Goal: Information Seeking & Learning: Find specific fact

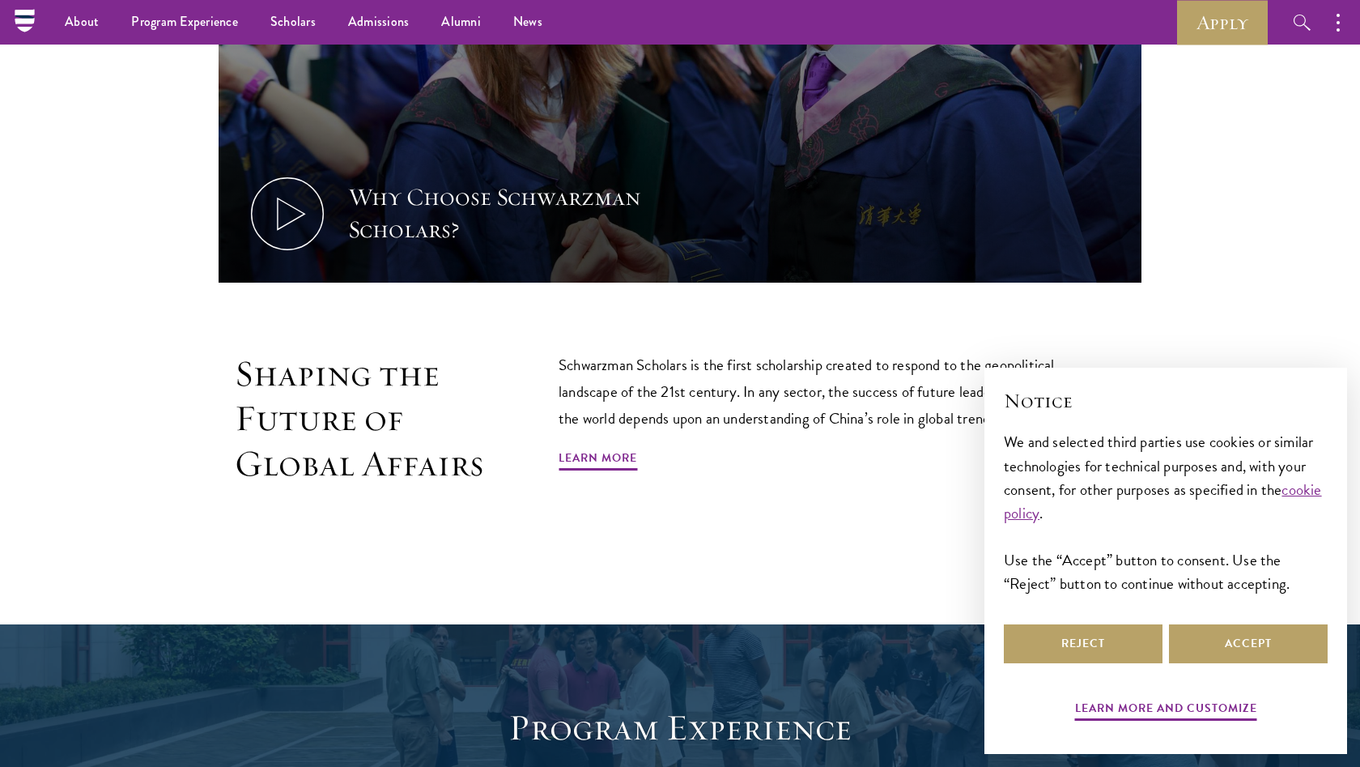
scroll to position [577, 0]
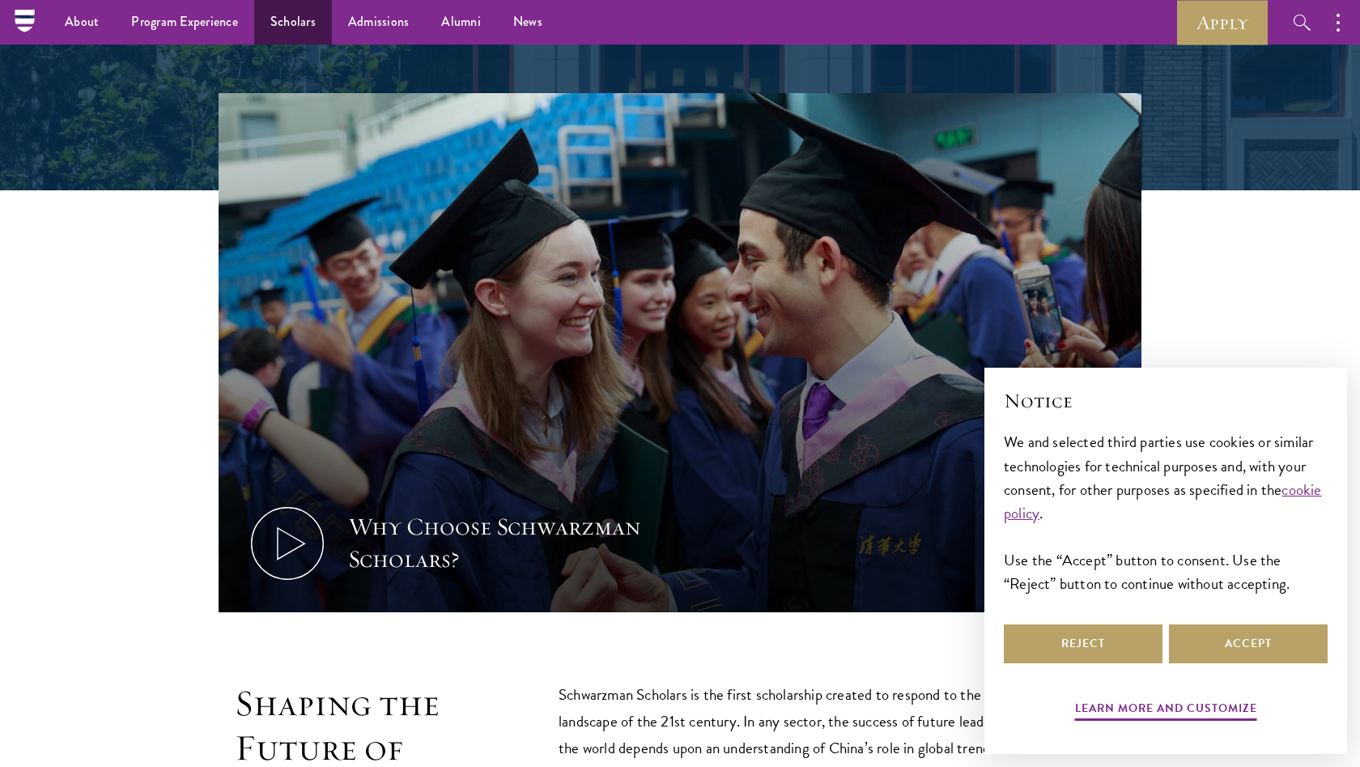
click at [275, 19] on link "Scholars" at bounding box center [293, 22] width 78 height 45
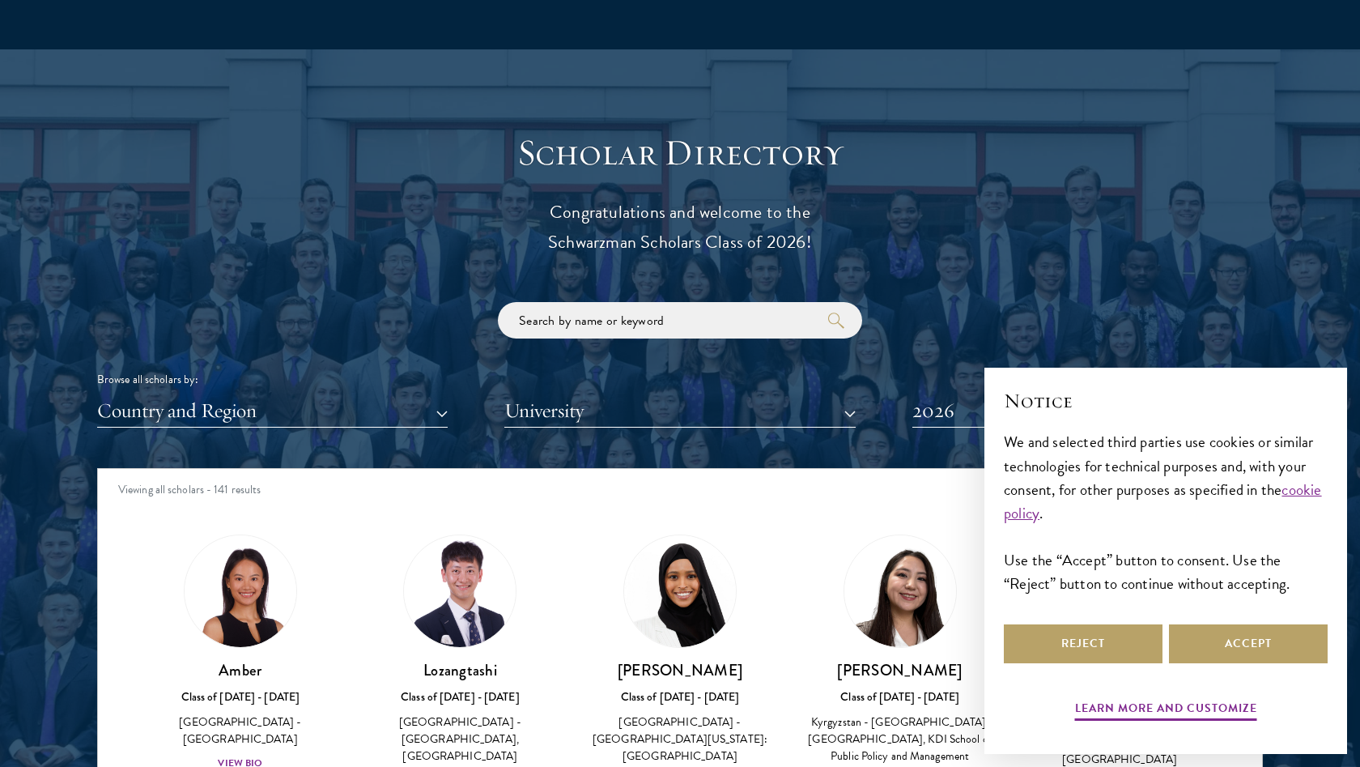
scroll to position [1748, 0]
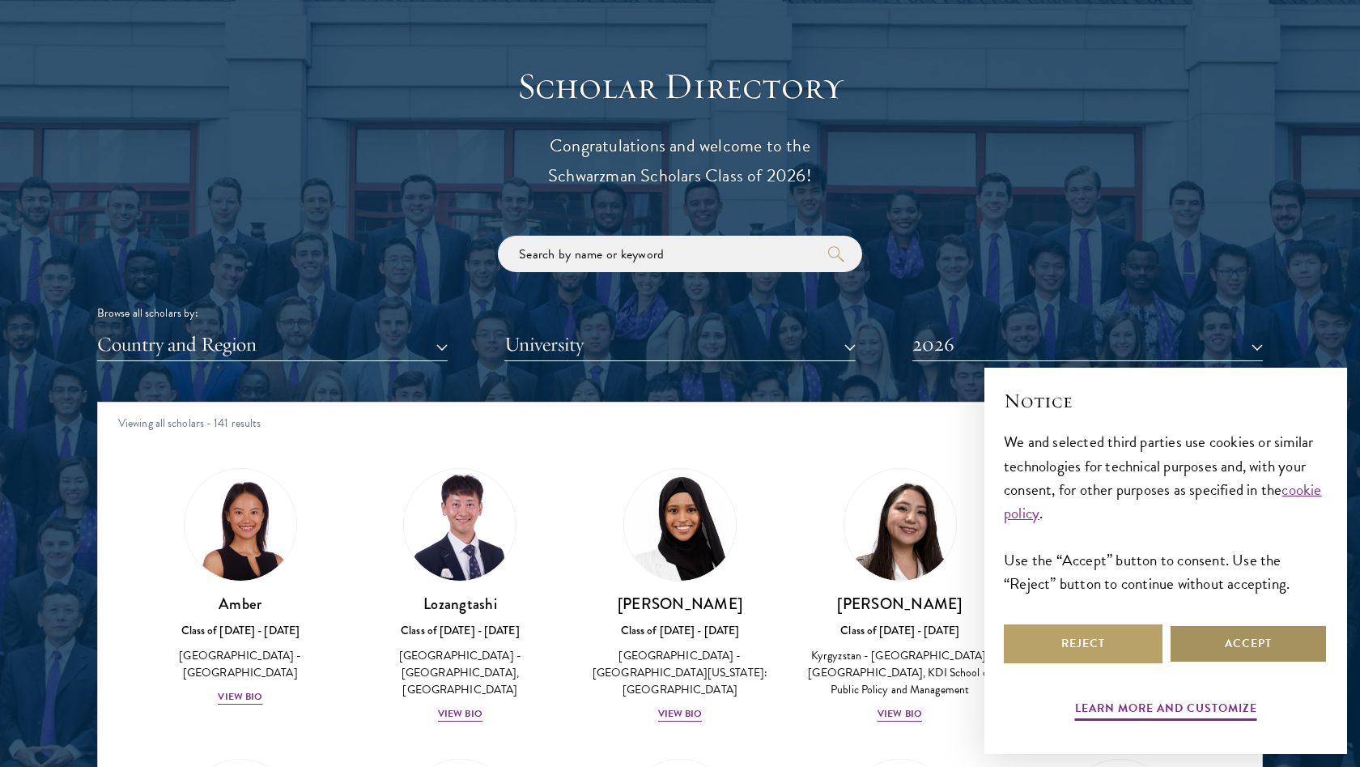
click at [1212, 638] on button "Accept" at bounding box center [1248, 643] width 159 height 39
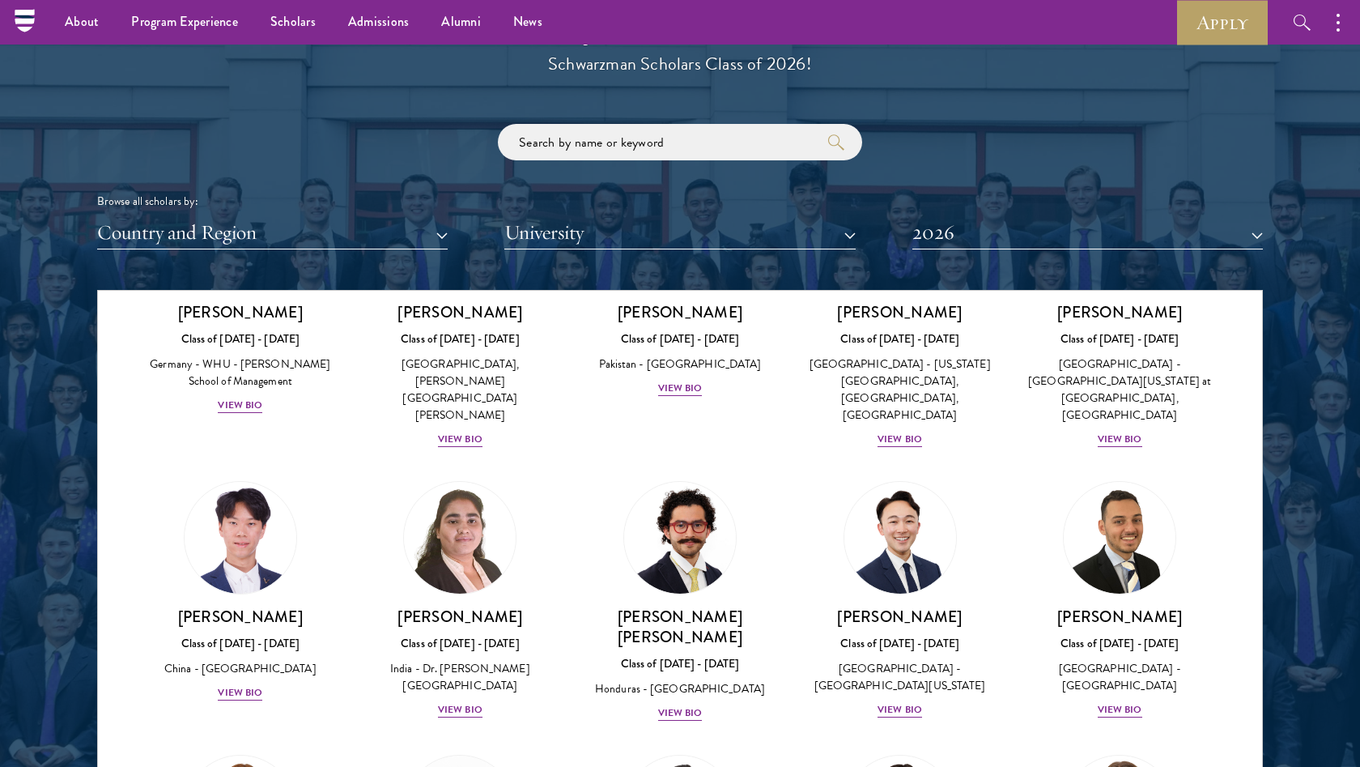
scroll to position [3335, 0]
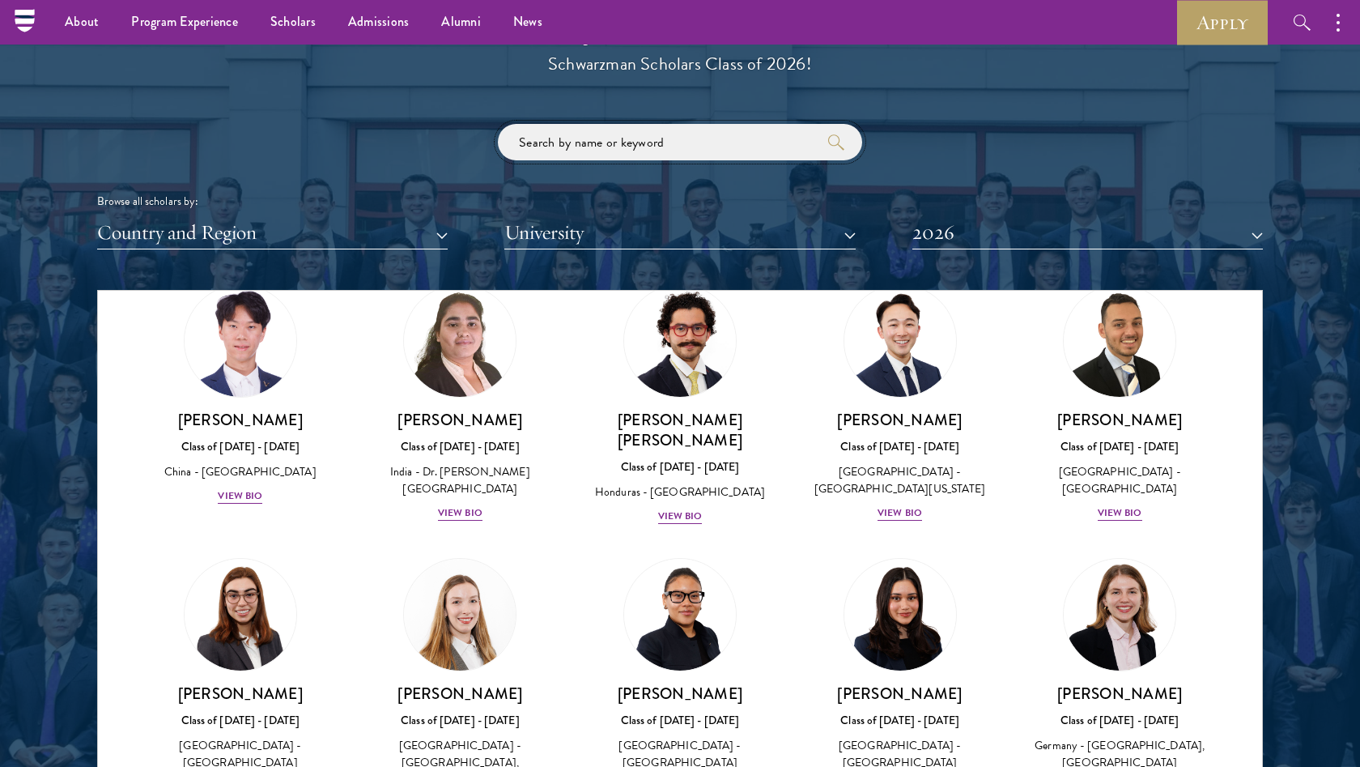
click at [593, 142] on input "search" at bounding box center [680, 142] width 364 height 36
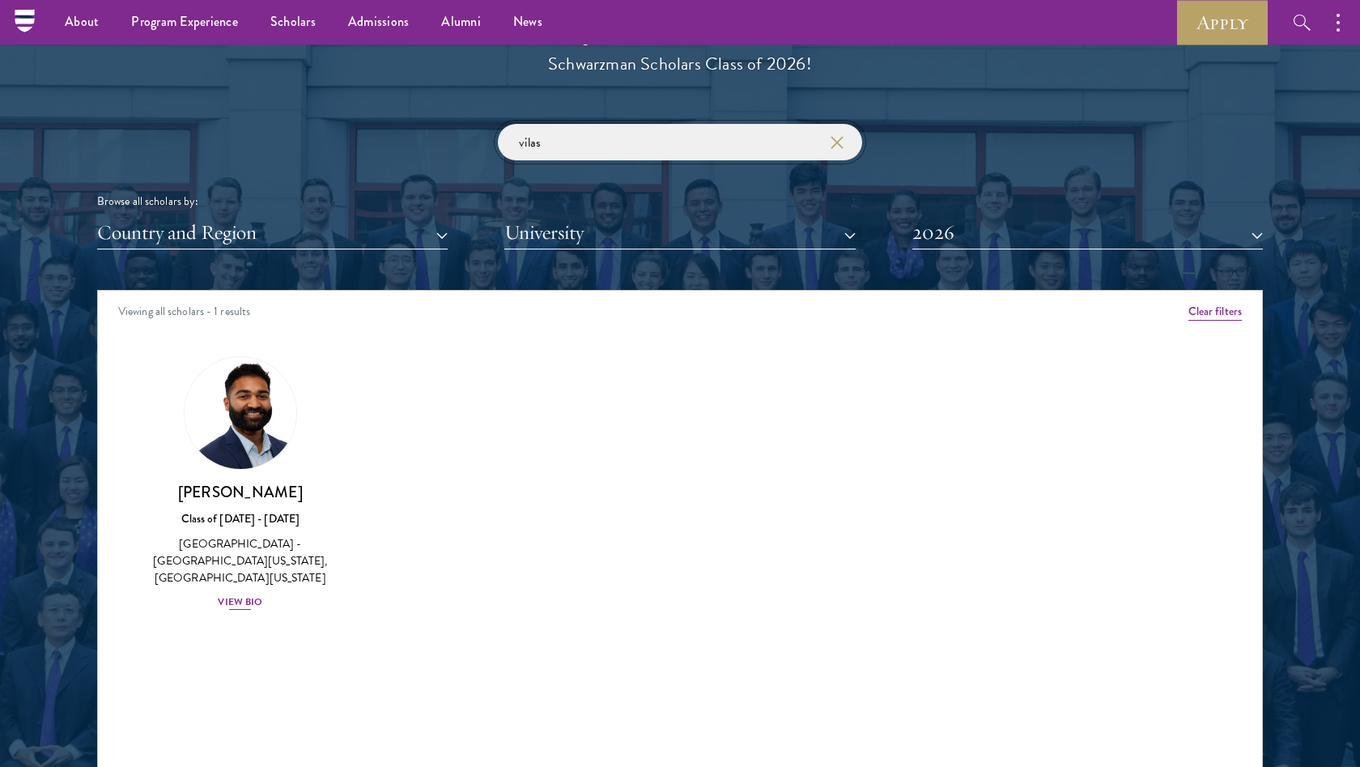
type input "vilas"
click at [239, 462] on img at bounding box center [240, 412] width 123 height 123
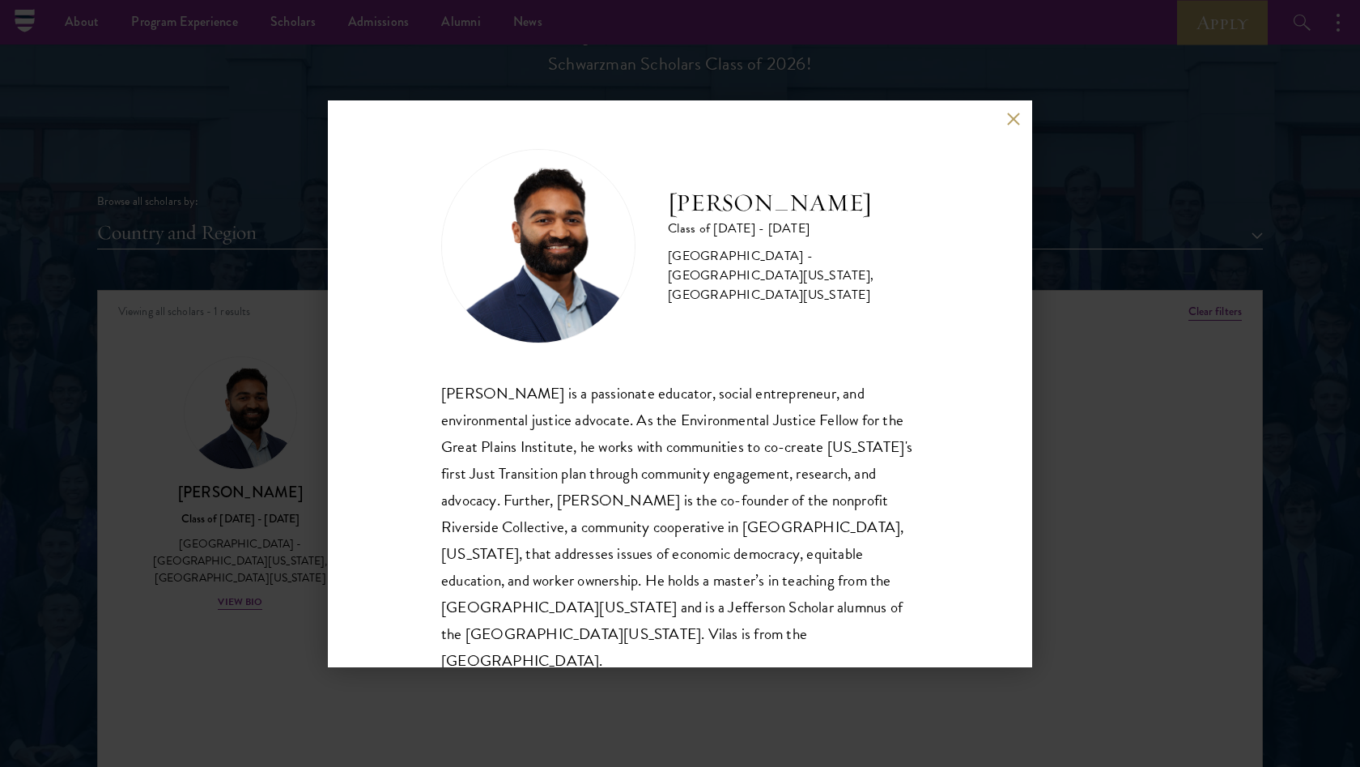
click at [226, 509] on div "[PERSON_NAME] Class of [DATE] - [DATE] [GEOGRAPHIC_DATA] - [GEOGRAPHIC_DATA][US…" at bounding box center [680, 383] width 1360 height 767
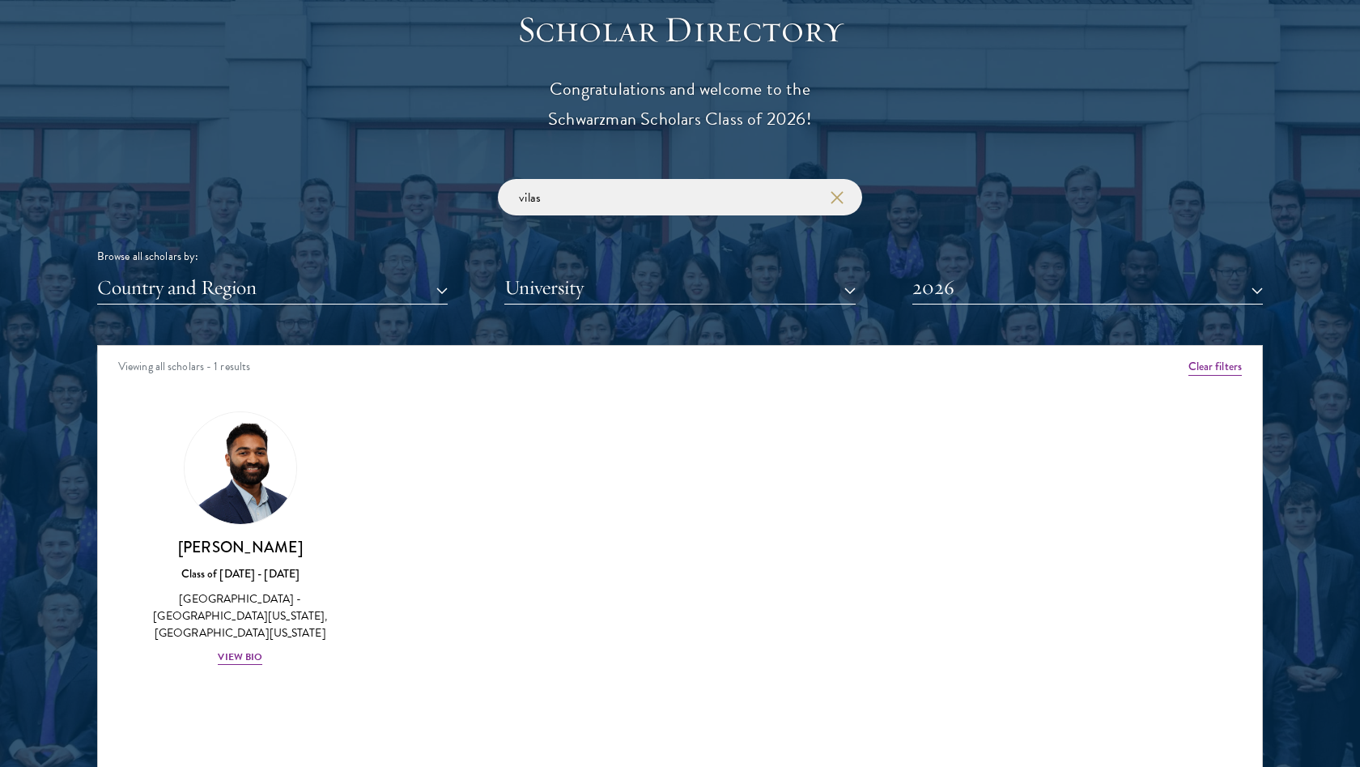
scroll to position [1815, 0]
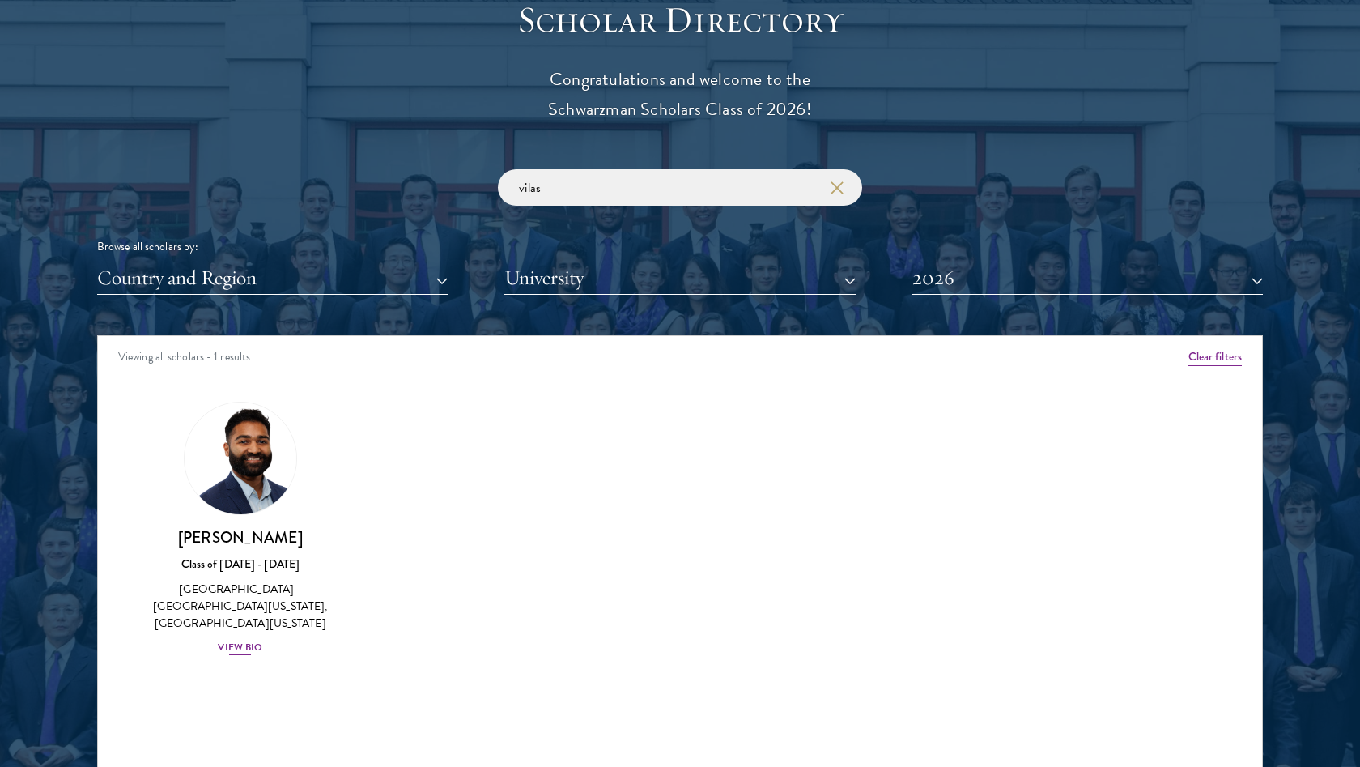
click at [235, 456] on img at bounding box center [240, 458] width 123 height 123
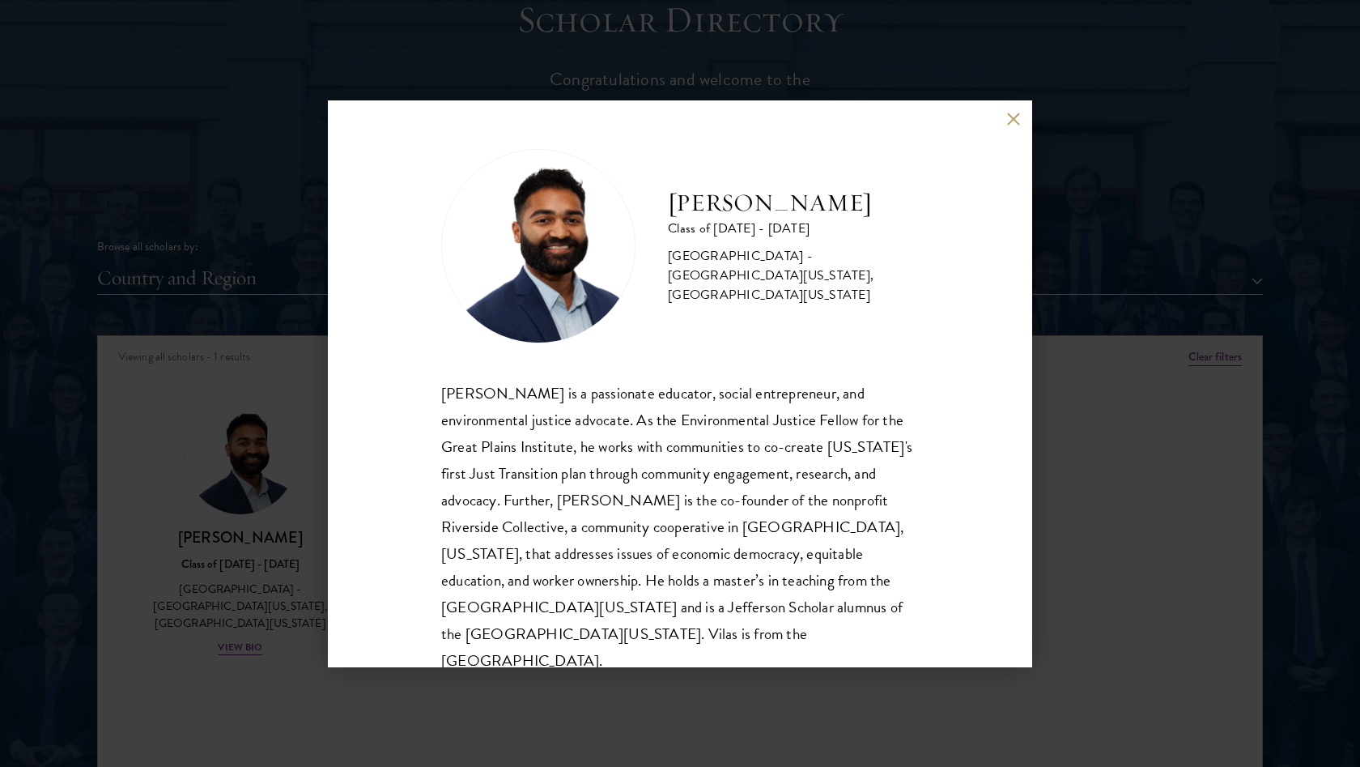
click at [266, 417] on div "[PERSON_NAME] Class of [DATE] - [DATE] [GEOGRAPHIC_DATA] - [GEOGRAPHIC_DATA][US…" at bounding box center [680, 383] width 1360 height 767
